Goal: Communication & Community: Ask a question

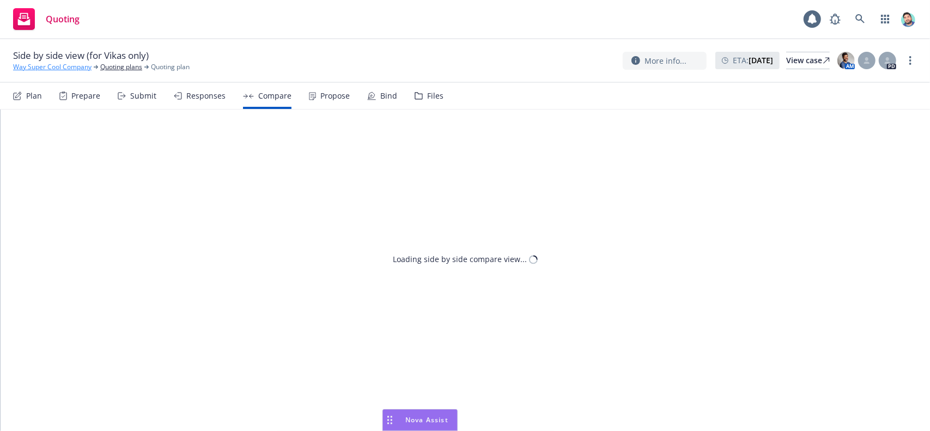
click at [56, 66] on link "Way Super Cool Company" at bounding box center [52, 67] width 78 height 10
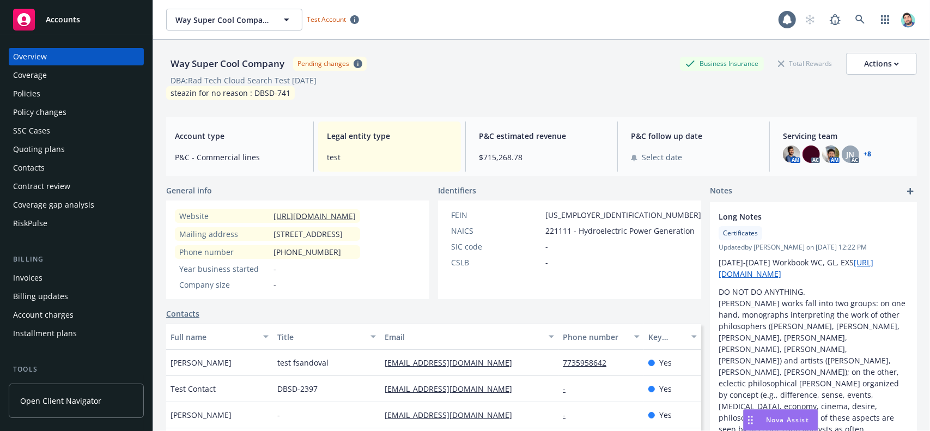
drag, startPoint x: 0, startPoint y: 0, endPoint x: 603, endPoint y: 25, distance: 603.8
click at [603, 25] on div "Way Super Cool Company Way Super Cool Company Test Account" at bounding box center [472, 20] width 613 height 22
click at [41, 147] on div "Quoting plans" at bounding box center [39, 149] width 52 height 17
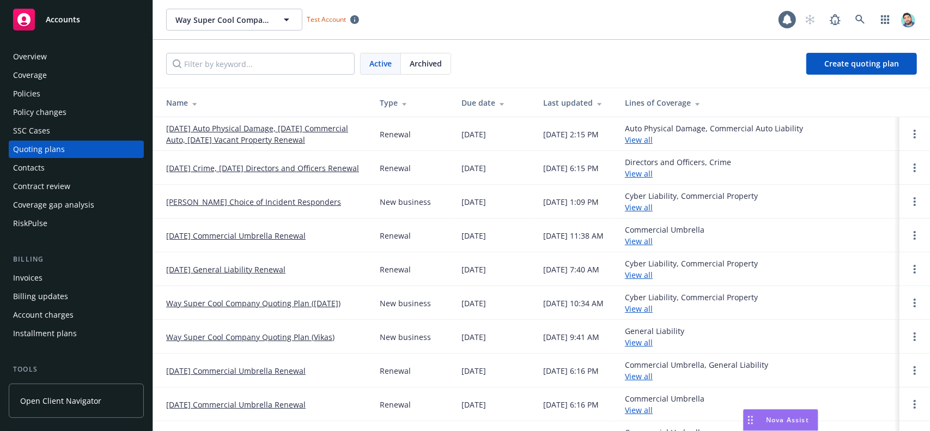
click at [283, 133] on link "[DATE] Auto Physical Damage, [DATE] Commercial Auto, [DATE] Vacant Property Ren…" at bounding box center [264, 134] width 196 height 23
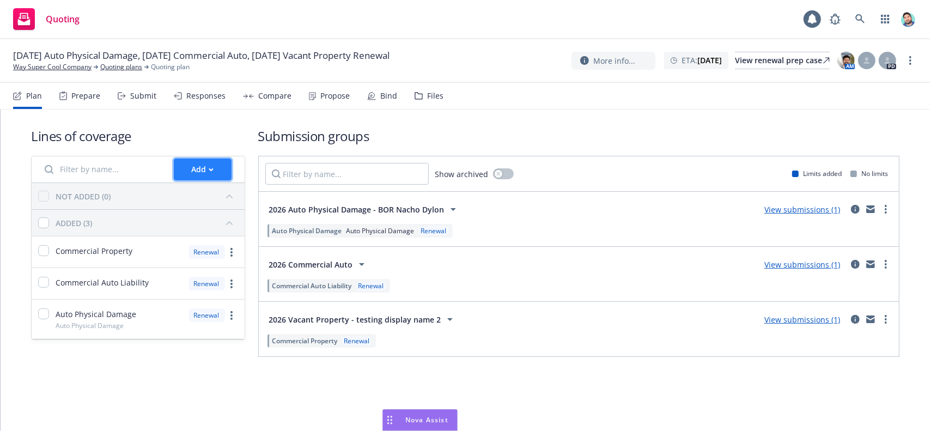
click at [217, 167] on button "Add" at bounding box center [203, 170] width 58 height 22
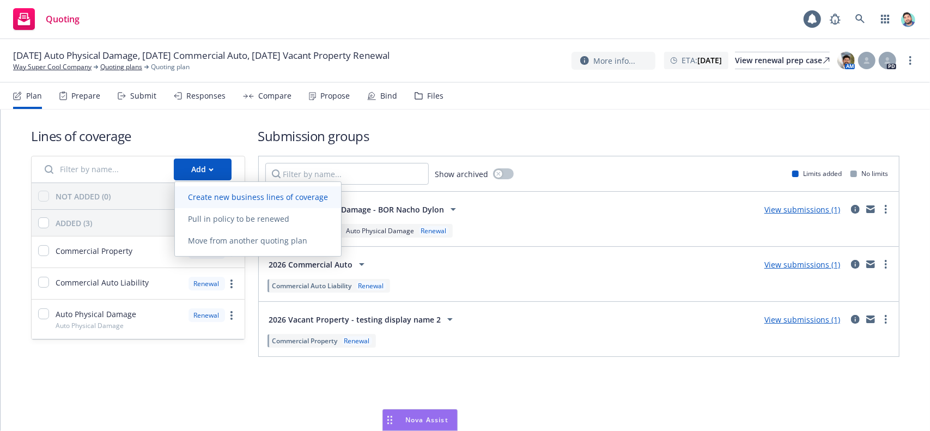
click at [215, 195] on span "Create new business lines of coverage" at bounding box center [258, 197] width 166 height 10
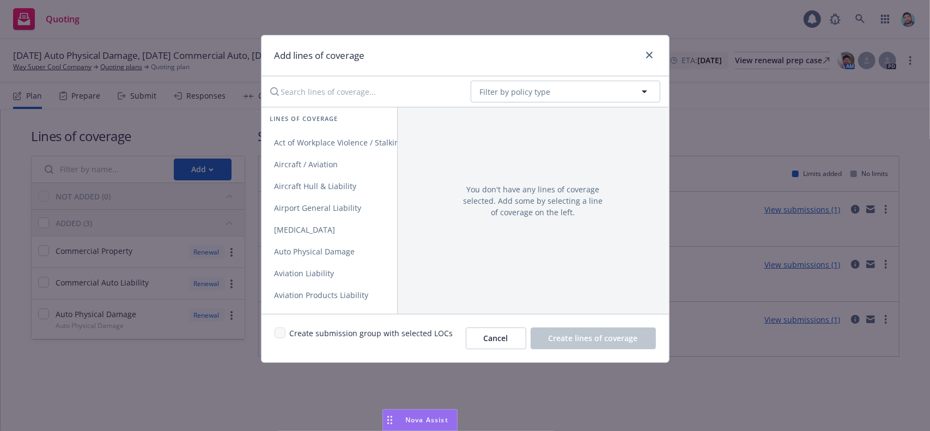
click at [355, 92] on input "Search lines of coverage..." at bounding box center [363, 92] width 198 height 22
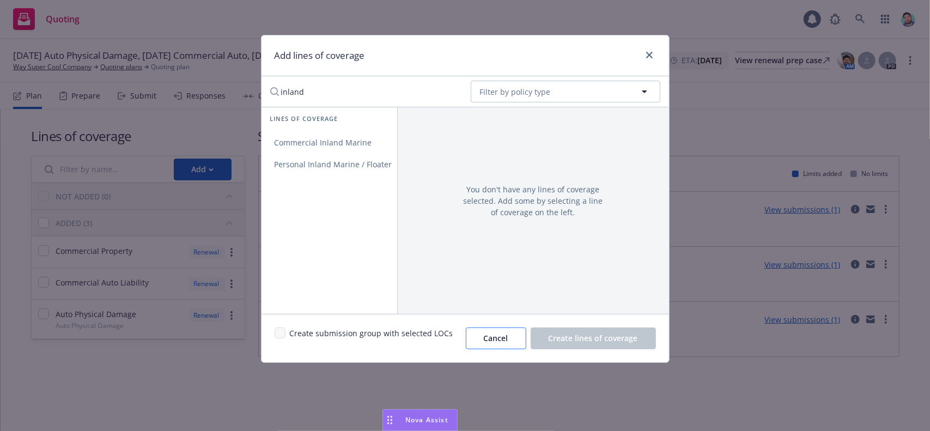
type input "inland"
click at [499, 338] on span "Cancel" at bounding box center [496, 338] width 25 height 10
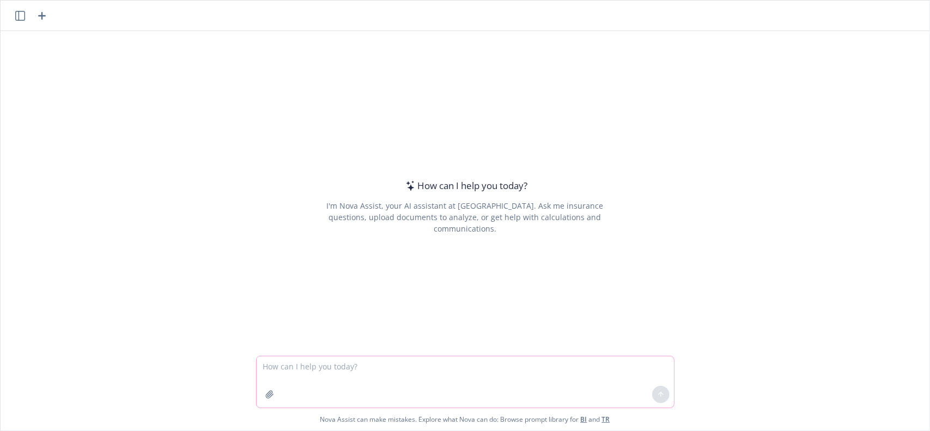
click at [327, 372] on textarea at bounding box center [465, 381] width 417 height 51
click at [547, 123] on div "How can I help you today? I'm Nova Assist, your AI assistant at Newfront. Ask m…" at bounding box center [465, 206] width 419 height 246
drag, startPoint x: 453, startPoint y: 2, endPoint x: 332, endPoint y: 72, distance: 139.9
click at [355, 77] on div "How can I help you today? I'm Nova Assist, your AI assistant at Newfront. Ask m…" at bounding box center [465, 193] width 929 height 325
click at [15, 15] on icon "button" at bounding box center [20, 16] width 10 height 10
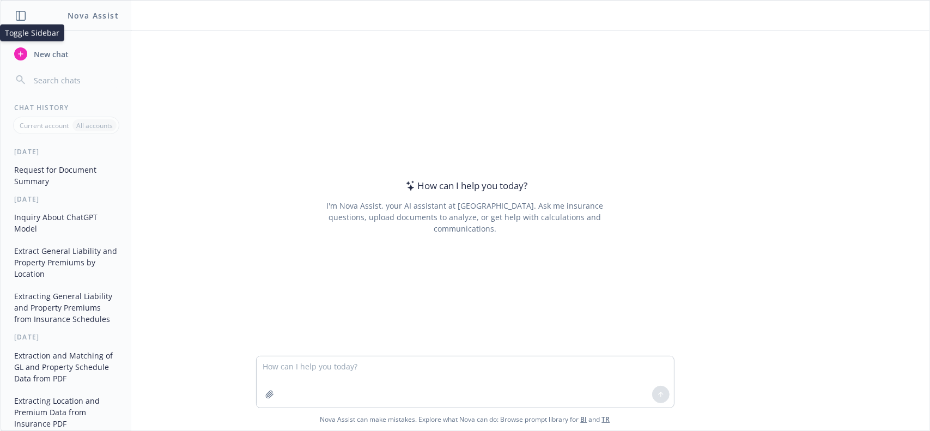
click at [22, 13] on icon "button" at bounding box center [21, 16] width 10 height 10
